Goal: Information Seeking & Learning: Learn about a topic

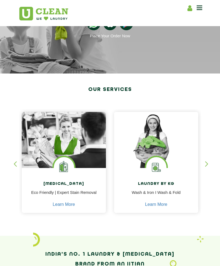
scroll to position [43, 0]
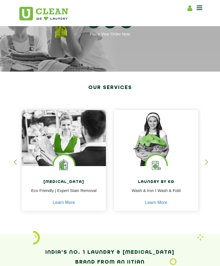
click at [163, 150] on img at bounding box center [156, 138] width 84 height 56
click at [163, 152] on img at bounding box center [156, 138] width 84 height 56
click at [165, 167] on img at bounding box center [156, 165] width 20 height 20
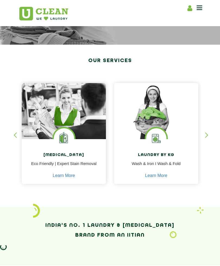
scroll to position [71, 0]
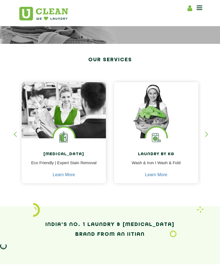
click at [158, 173] on link "Learn More" at bounding box center [156, 174] width 22 height 5
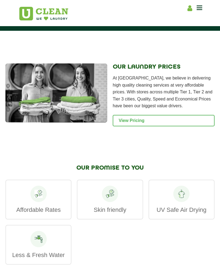
scroll to position [818, 0]
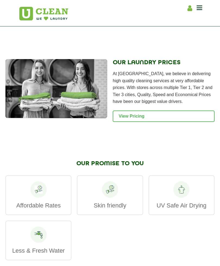
click at [167, 122] on link "View Pricing" at bounding box center [164, 115] width 102 height 11
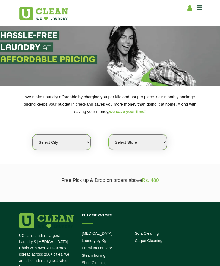
click at [45, 140] on select "Select city [GEOGRAPHIC_DATA] [GEOGRAPHIC_DATA] [GEOGRAPHIC_DATA] [GEOGRAPHIC_D…" at bounding box center [61, 142] width 58 height 16
select select "1"
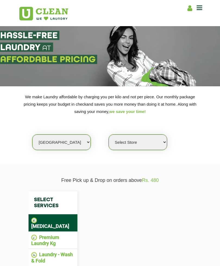
click at [159, 138] on select "Select Store" at bounding box center [138, 142] width 58 height 16
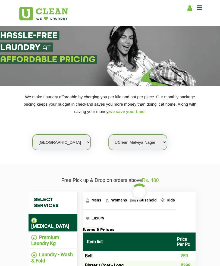
click at [159, 138] on select "Select Store [GEOGRAPHIC_DATA] [GEOGRAPHIC_DATA] 2 [GEOGRAPHIC_DATA] [PERSON_NA…" at bounding box center [138, 142] width 58 height 16
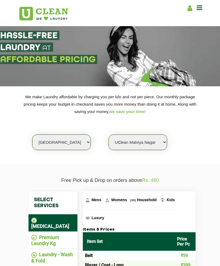
select select "184"
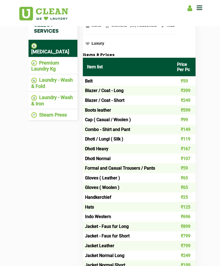
scroll to position [178, 0]
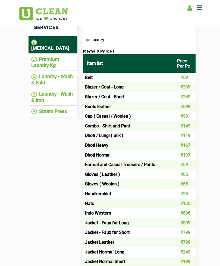
click at [45, 73] on li "Laundry - Wash & Fold" at bounding box center [53, 79] width 44 height 12
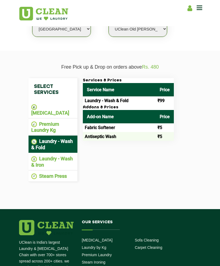
scroll to position [111, 0]
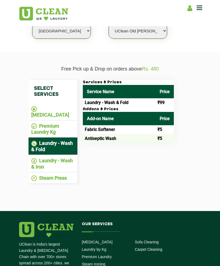
click at [40, 158] on li "Laundry - Wash & Iron" at bounding box center [53, 164] width 44 height 12
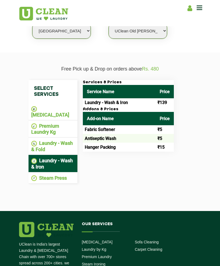
click at [37, 143] on li "Laundry - Wash & Fold" at bounding box center [53, 146] width 44 height 12
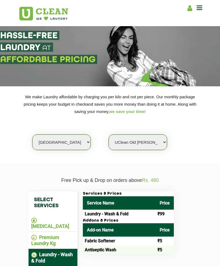
scroll to position [0, 0]
